Goal: Obtain resource: Obtain resource

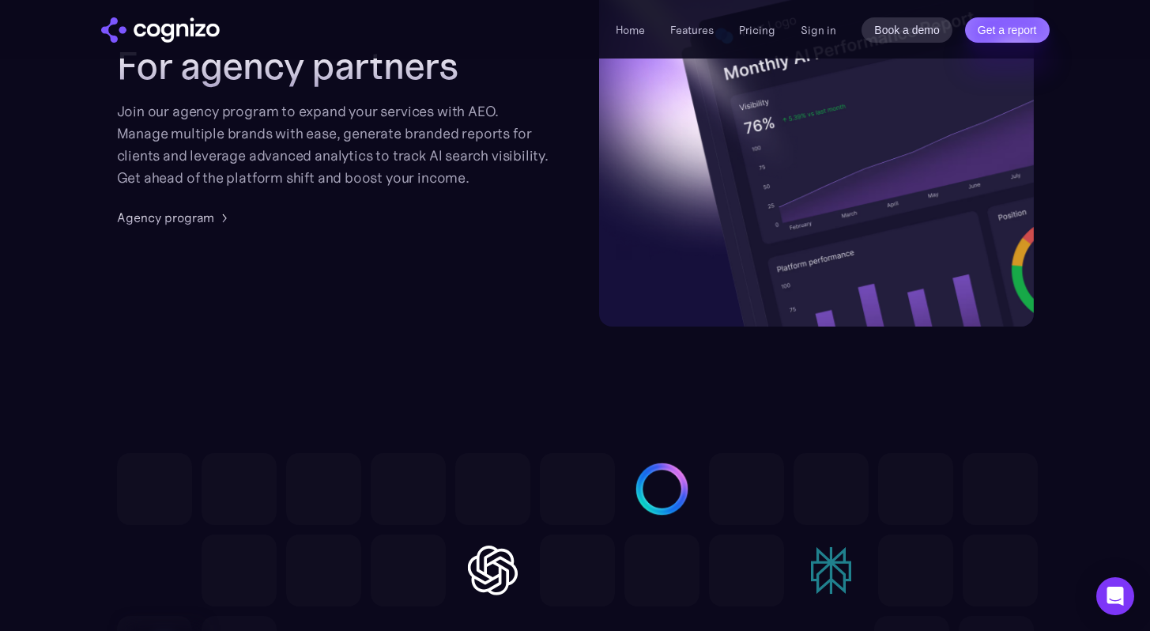
scroll to position [3879, 0]
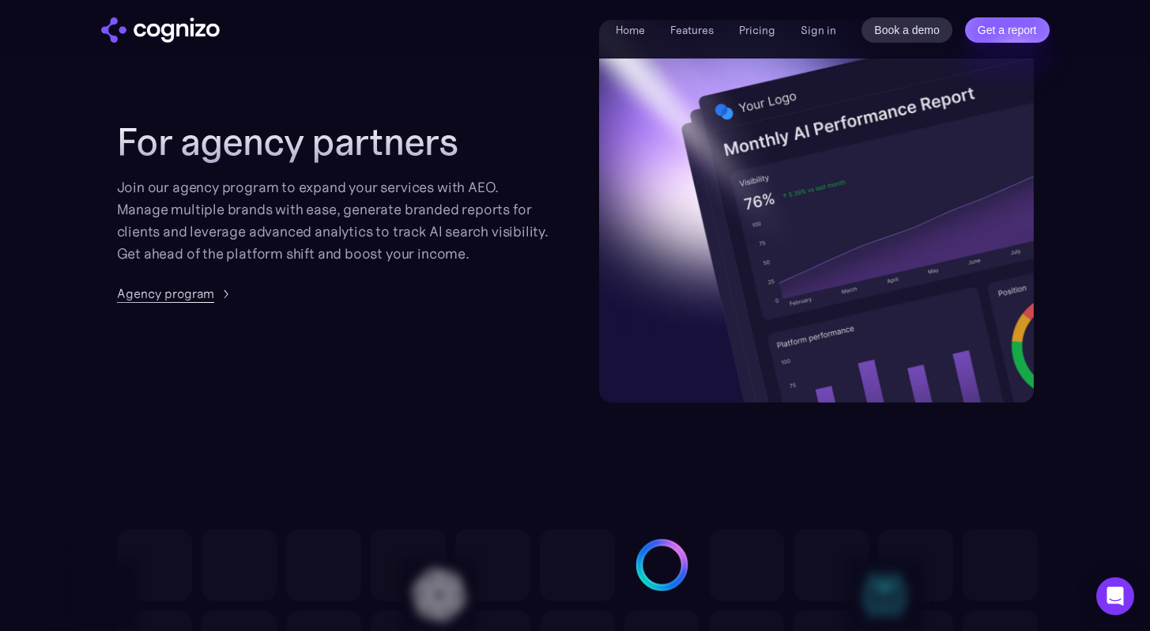
click at [212, 295] on div "Agency program" at bounding box center [165, 293] width 97 height 19
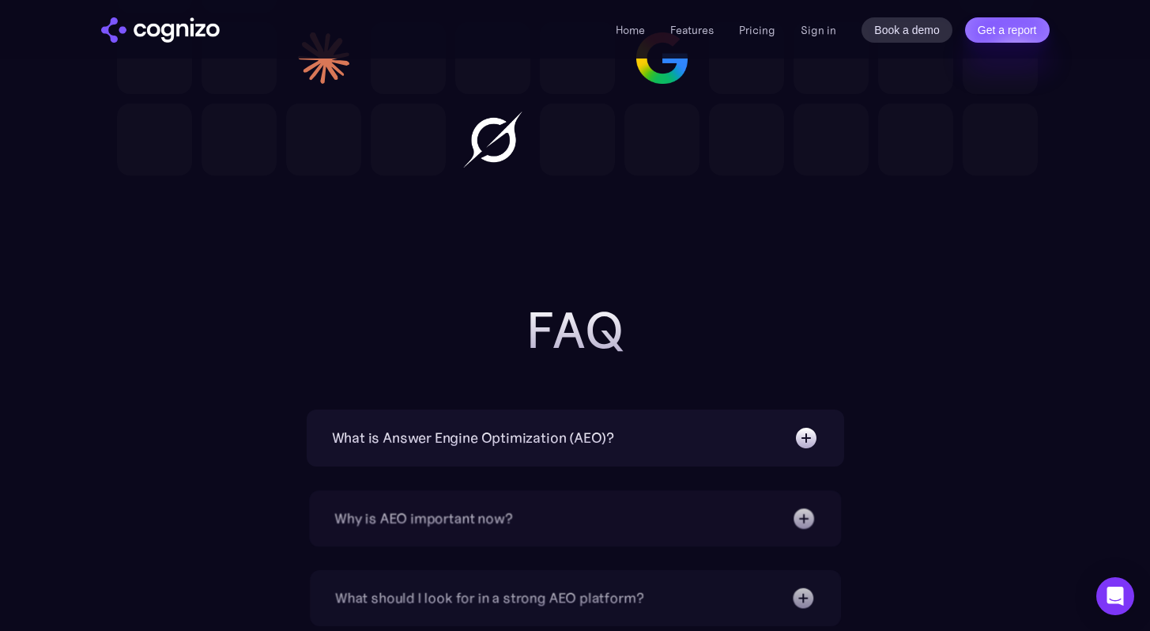
scroll to position [4939, 0]
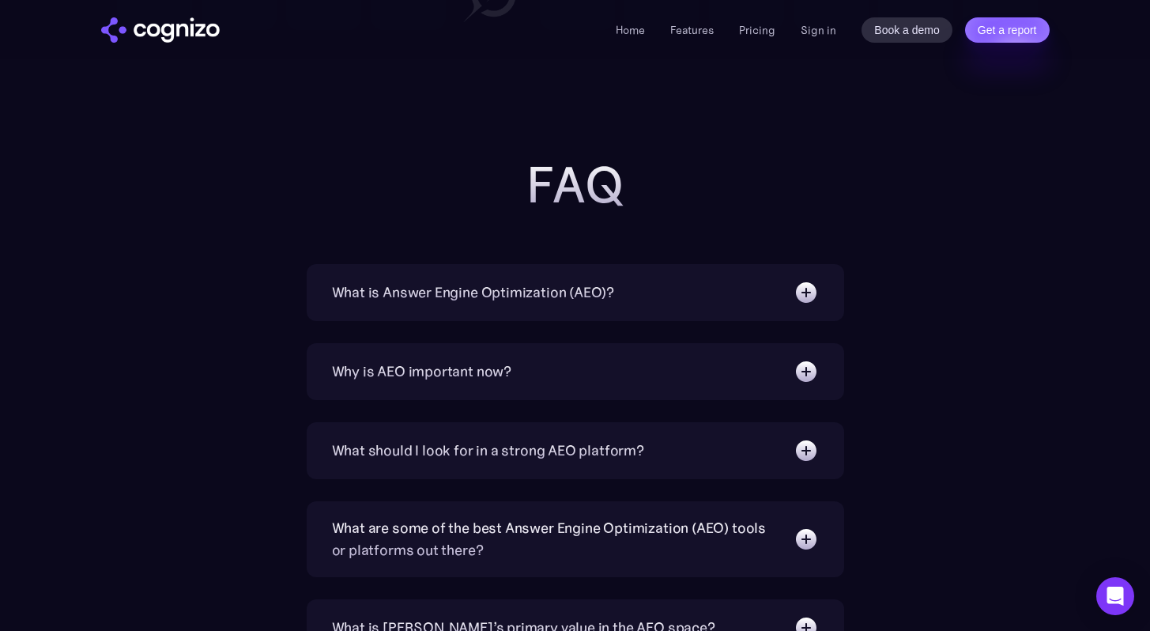
click at [181, 27] on img "home" at bounding box center [160, 29] width 119 height 25
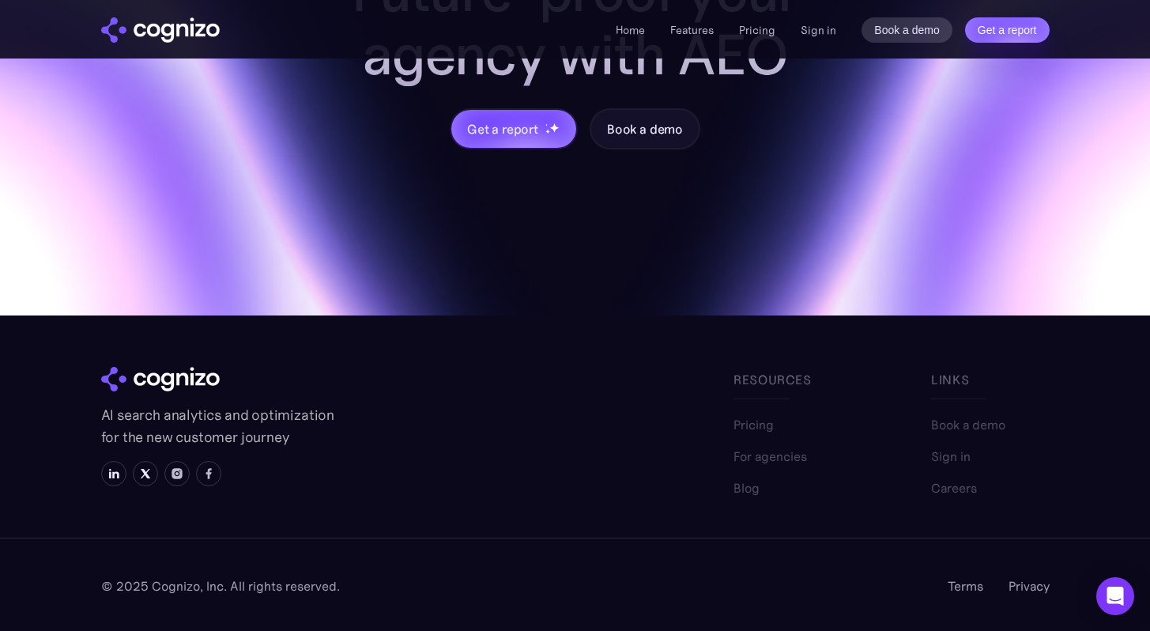
scroll to position [1807, 0]
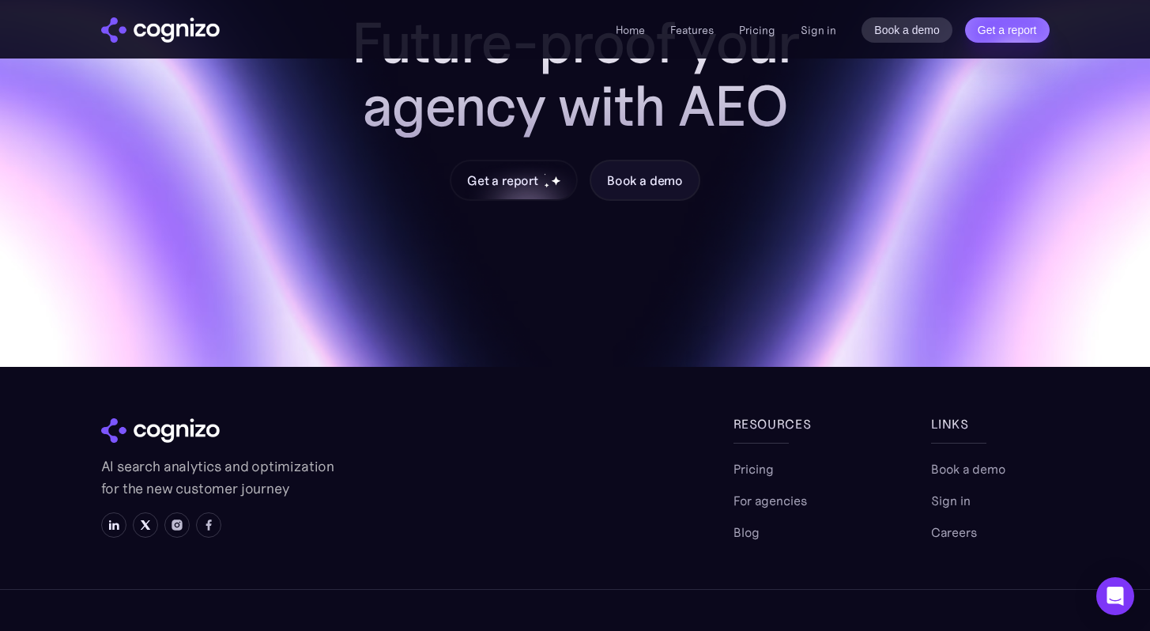
click at [514, 176] on div "Get a report" at bounding box center [502, 180] width 71 height 19
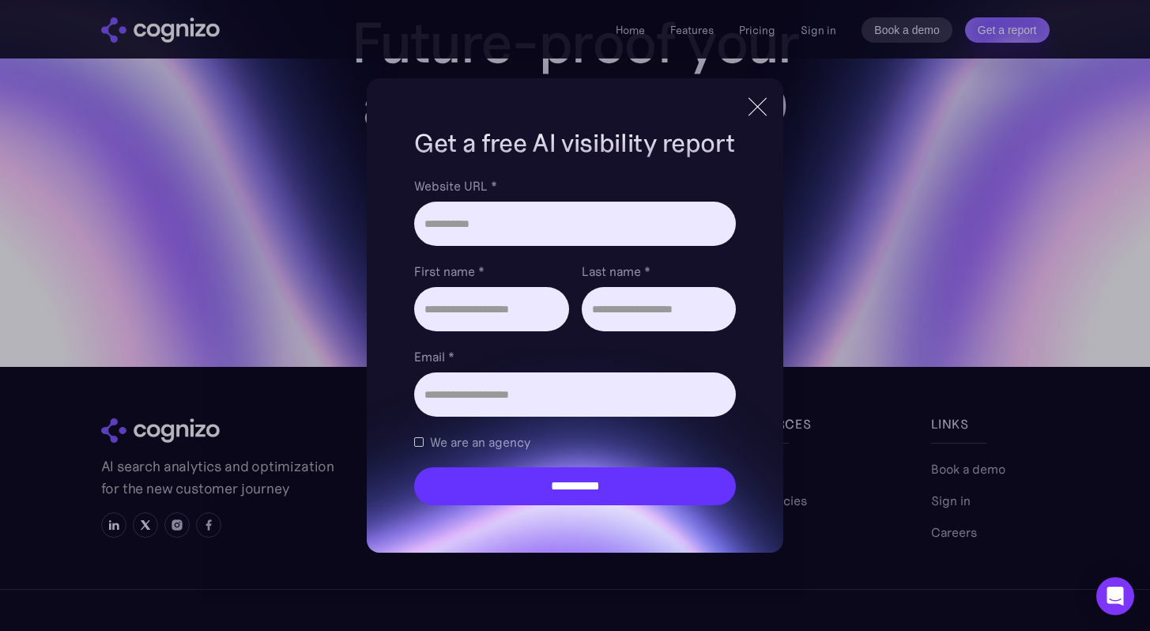
click at [747, 120] on div at bounding box center [758, 106] width 26 height 28
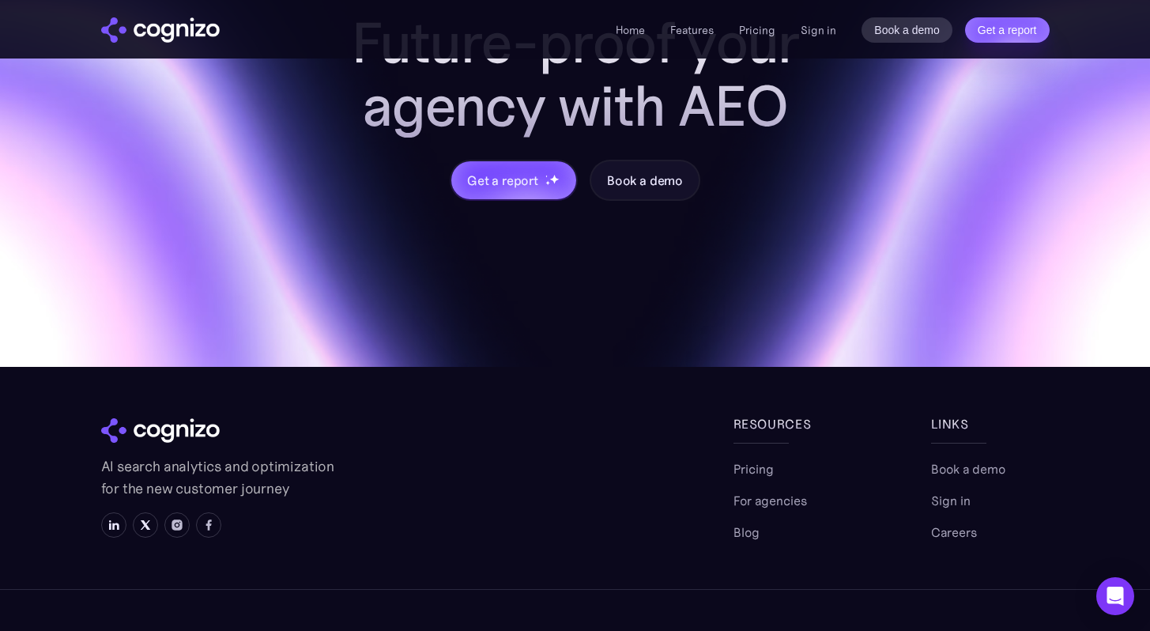
click at [213, 25] on img "home" at bounding box center [160, 29] width 119 height 25
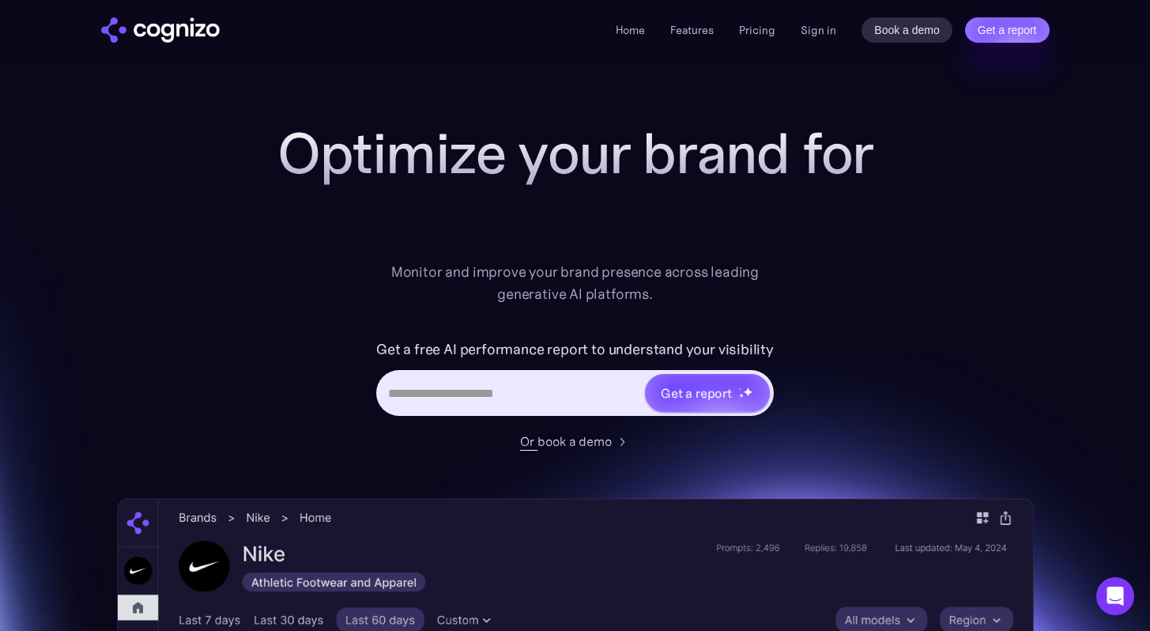
click at [559, 398] on input "Hero URL Input Form" at bounding box center [511, 393] width 265 height 30
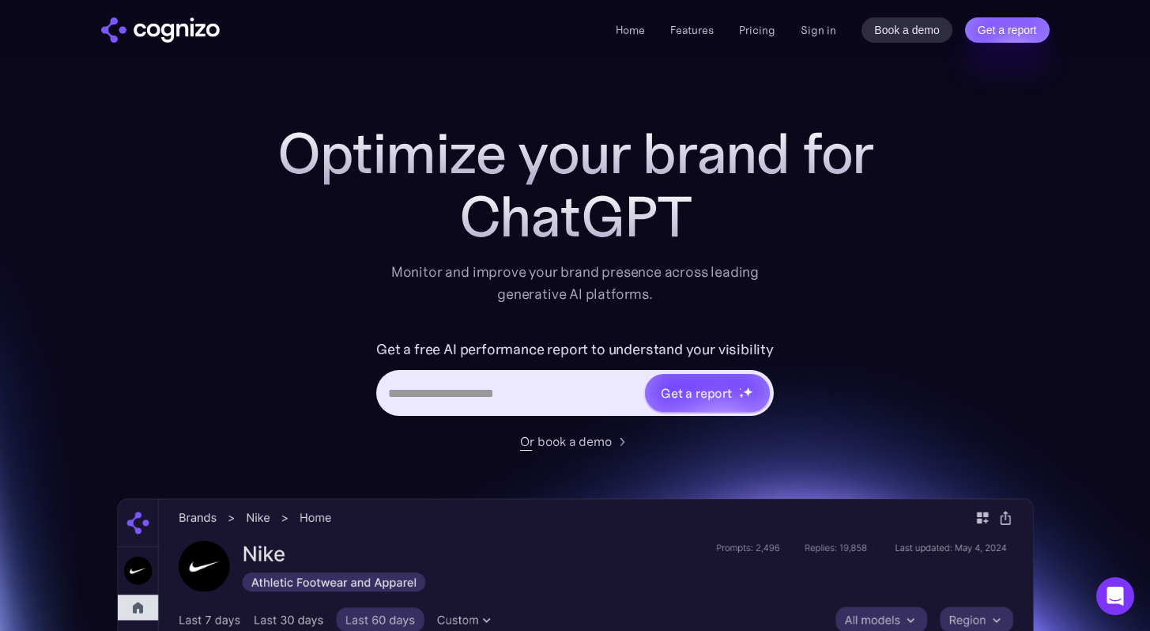
click at [685, 451] on div "Optimize your brand for ChatGPT Monitor and improve your brand presence across …" at bounding box center [575, 641] width 917 height 1039
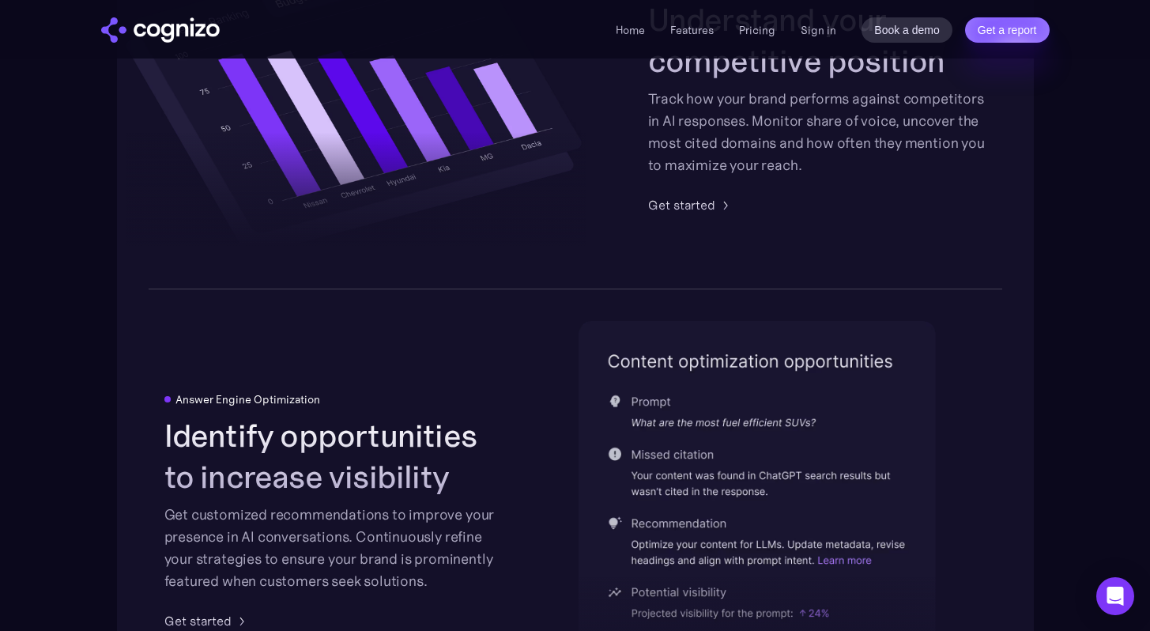
scroll to position [3040, 0]
click at [225, 616] on div "Get started" at bounding box center [197, 619] width 67 height 19
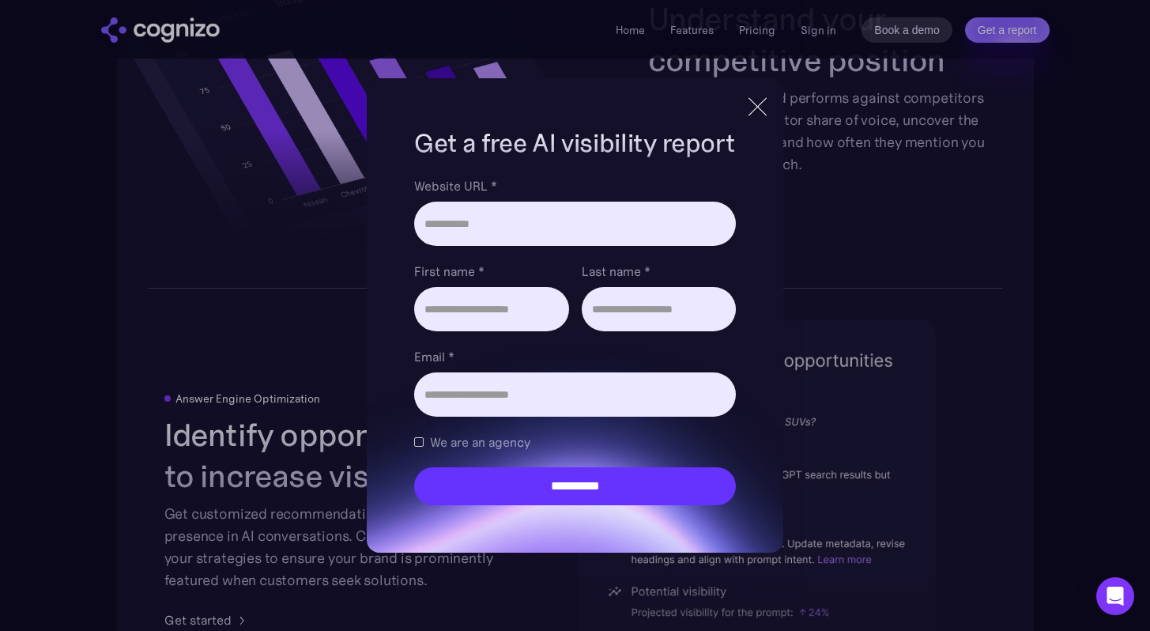
click at [735, 122] on div "**********" at bounding box center [575, 315] width 416 height 474
click at [749, 109] on div at bounding box center [758, 106] width 26 height 28
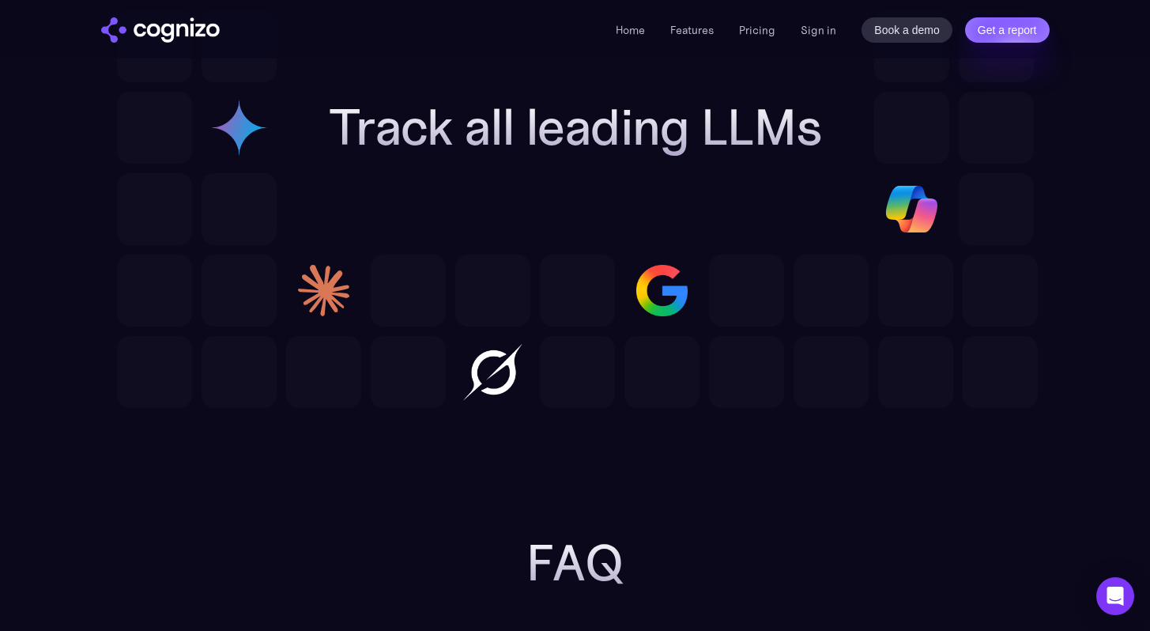
scroll to position [4443, 0]
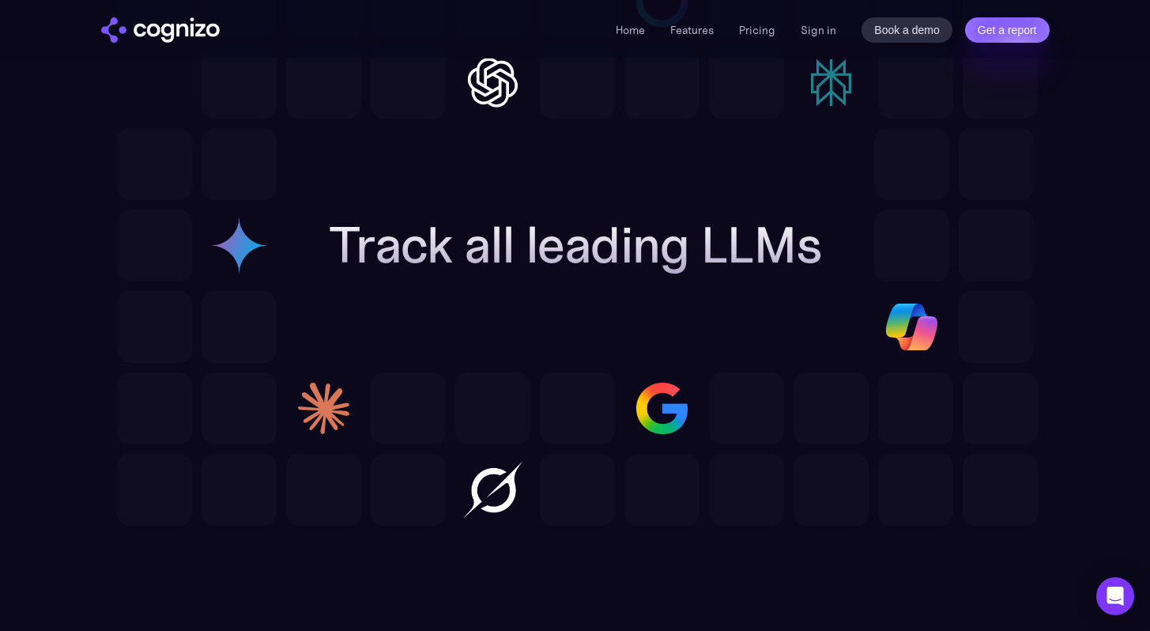
click at [500, 245] on h2 "Track all leading LLMs" at bounding box center [575, 245] width 493 height 57
click at [500, 244] on h2 "Track all leading LLMs" at bounding box center [575, 245] width 493 height 57
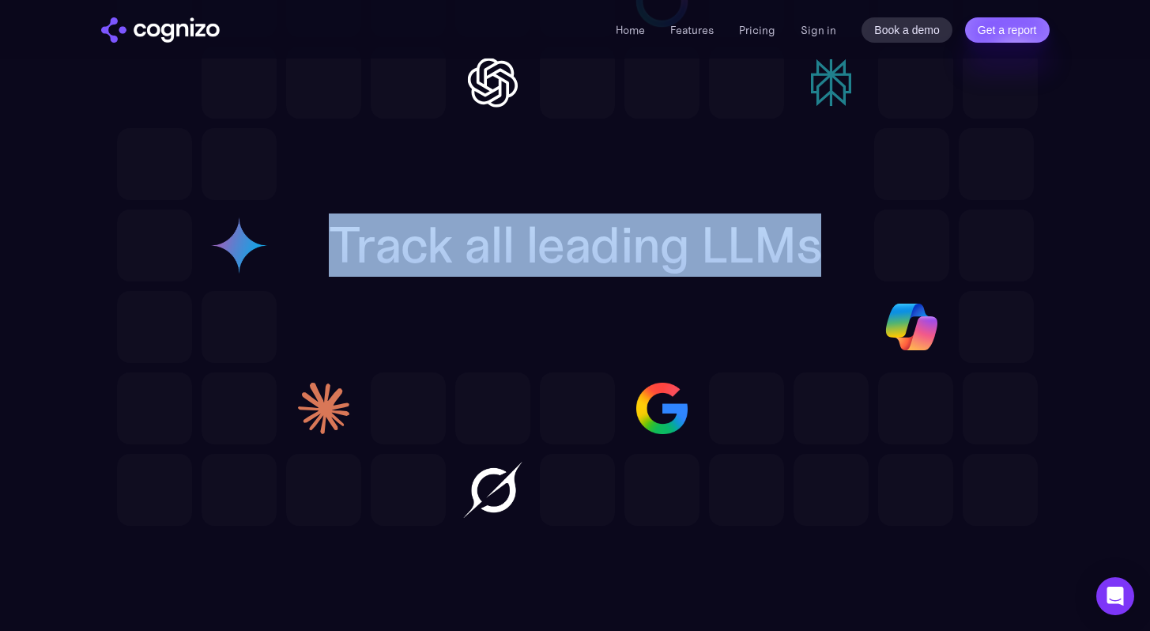
click at [500, 244] on h2 "Track all leading LLMs" at bounding box center [575, 245] width 493 height 57
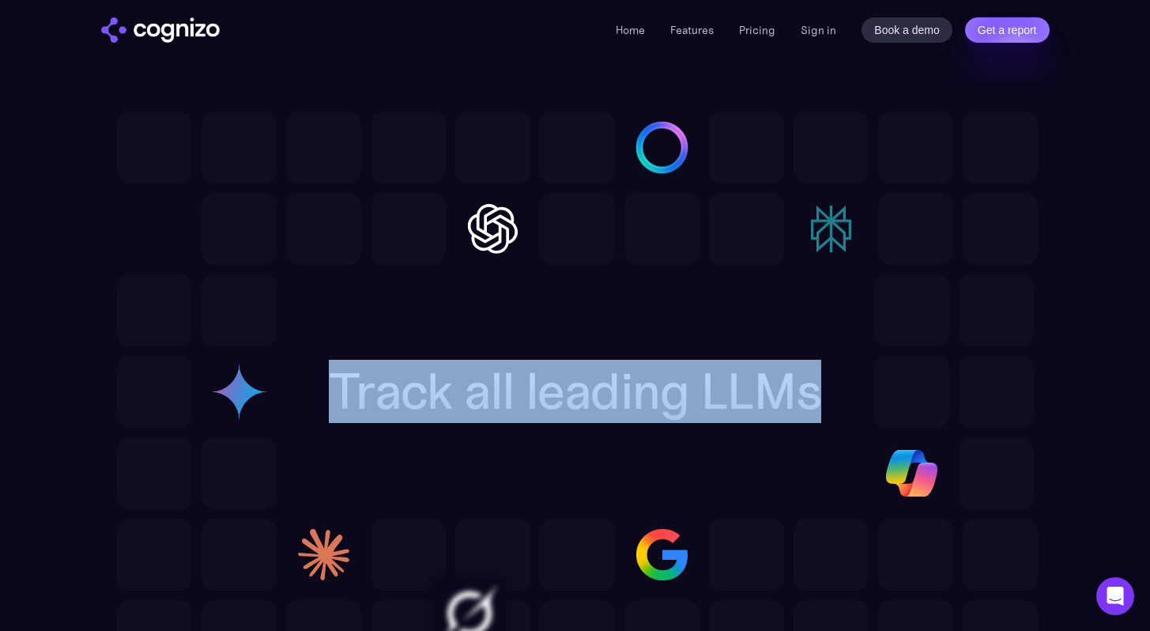
scroll to position [4296, 0]
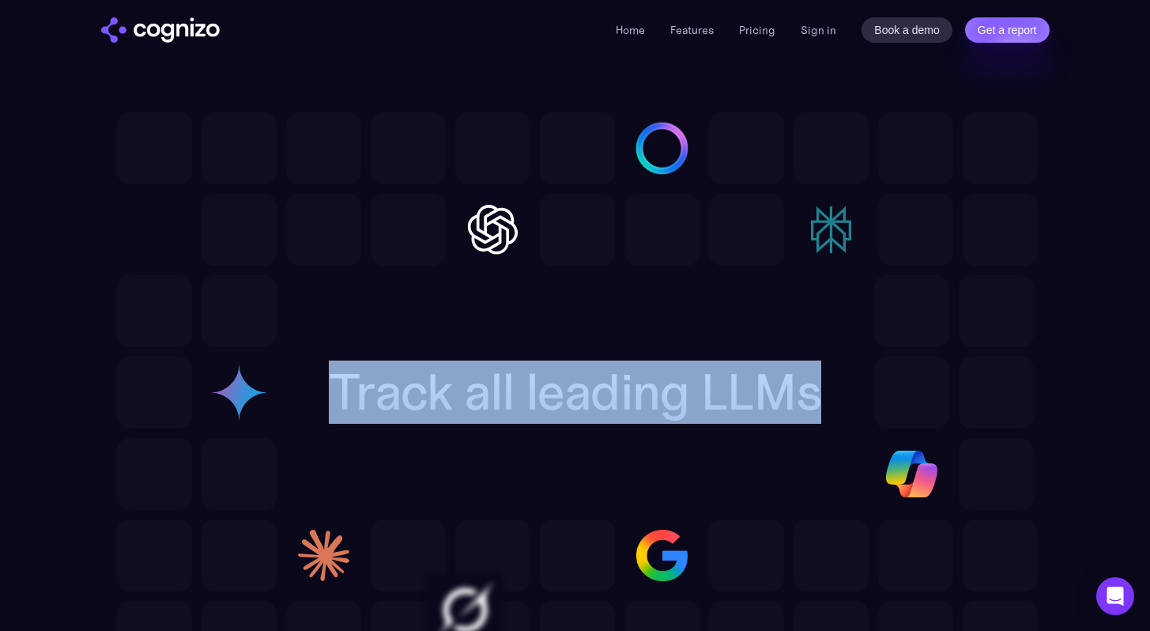
click at [233, 390] on img at bounding box center [239, 393] width 75 height 72
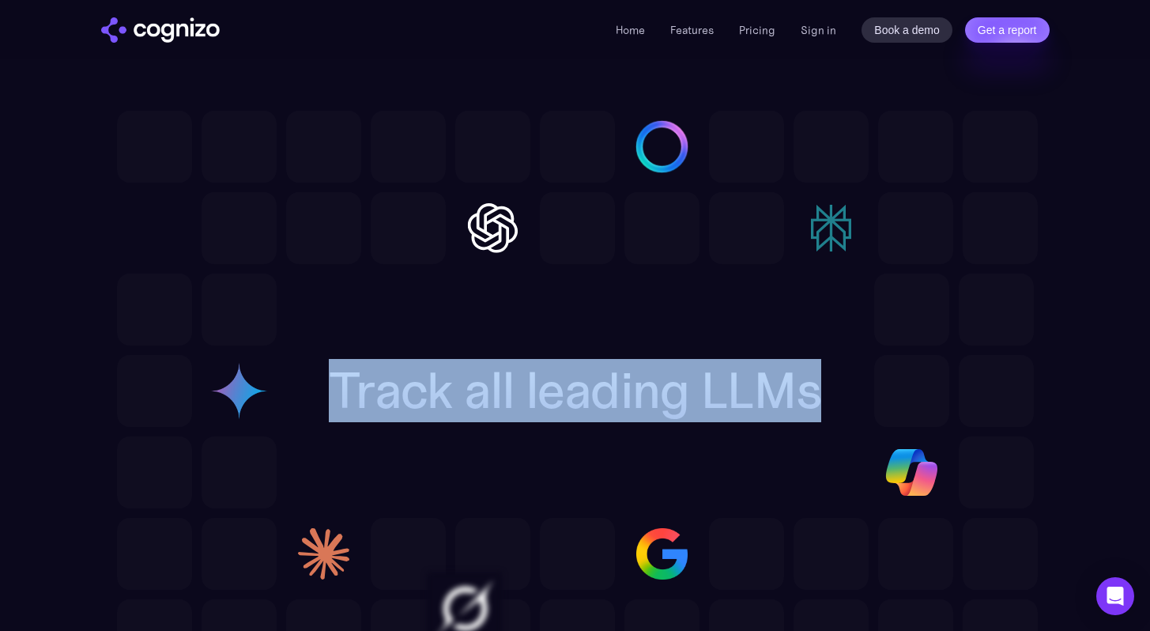
scroll to position [4299, 0]
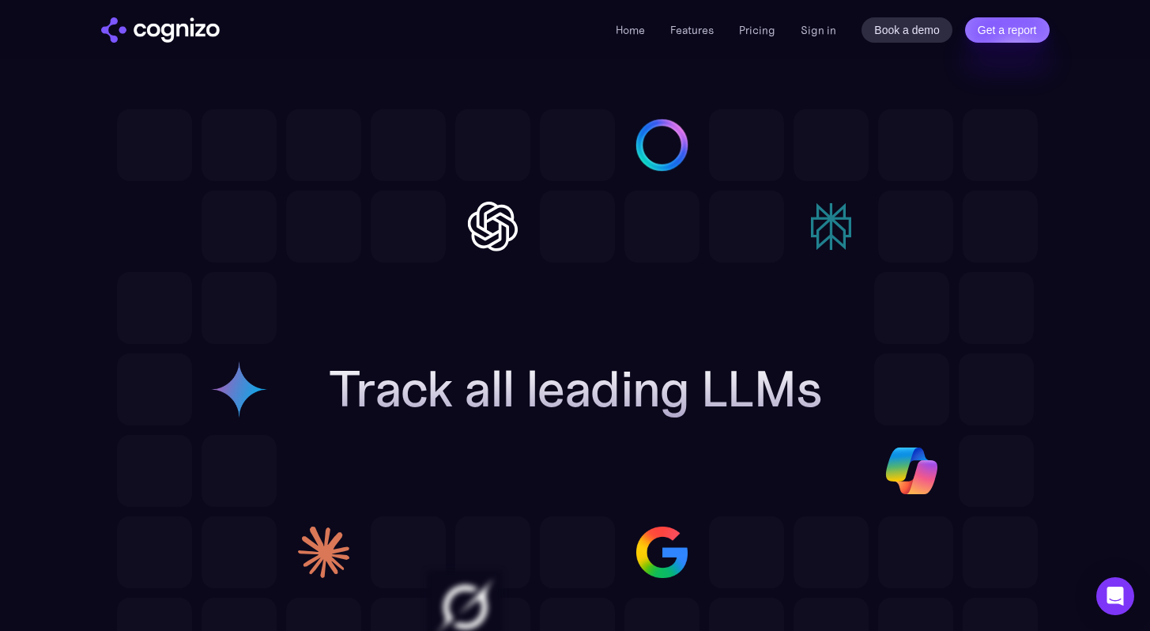
click at [572, 437] on div at bounding box center [575, 389] width 917 height 235
click at [821, 242] on img at bounding box center [831, 227] width 75 height 72
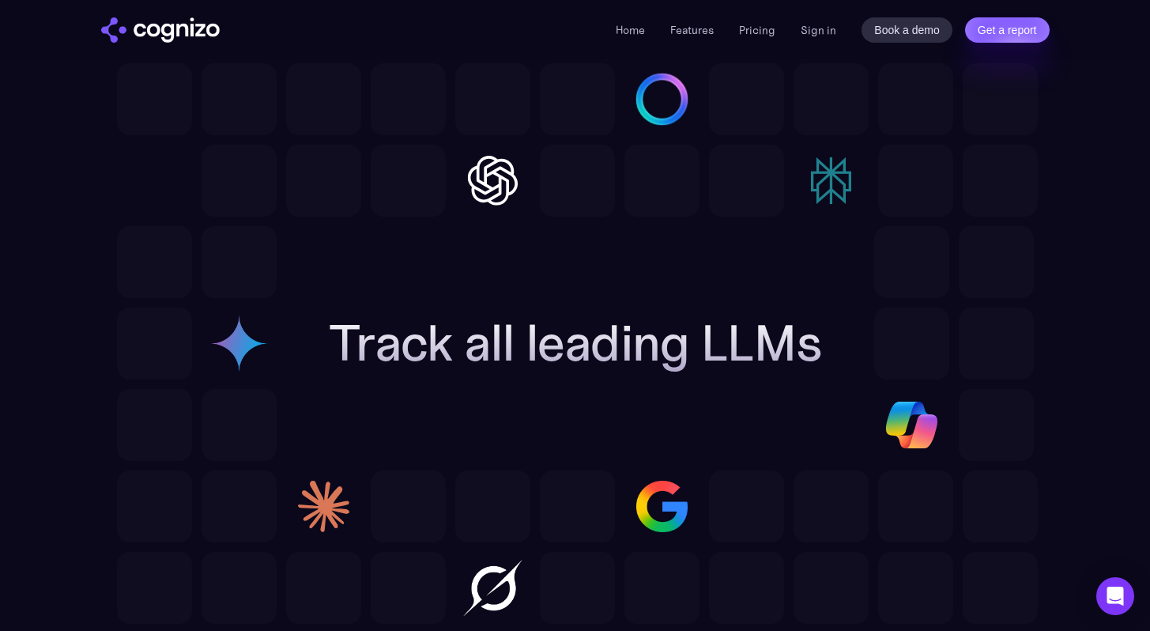
scroll to position [4346, 0]
click at [668, 96] on img at bounding box center [662, 98] width 75 height 72
